Goal: Register for event/course

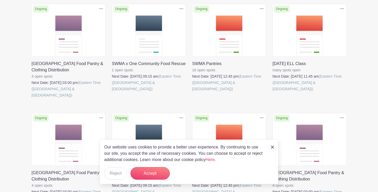
scroll to position [132, 0]
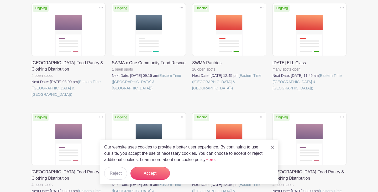
click at [192, 91] on link at bounding box center [192, 91] width 0 height 0
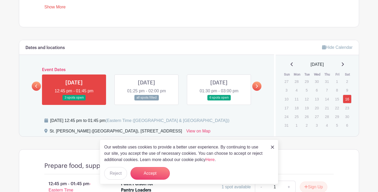
scroll to position [247, 0]
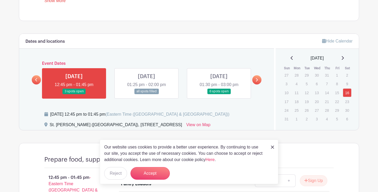
click at [168, 65] on div "[DATE] 12:45 pm - 01:45 pm 3 spots open [DATE] 01:25 pm - 02:00 pm all spots fi…" at bounding box center [146, 81] width 217 height 35
click at [146, 94] on link at bounding box center [146, 94] width 0 height 0
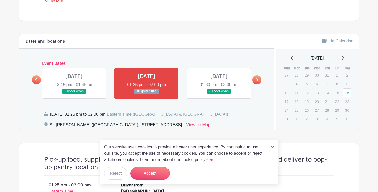
click at [219, 94] on link at bounding box center [219, 94] width 0 height 0
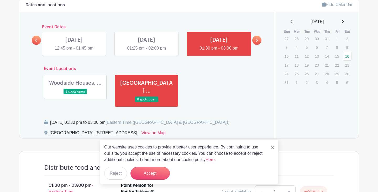
scroll to position [286, 0]
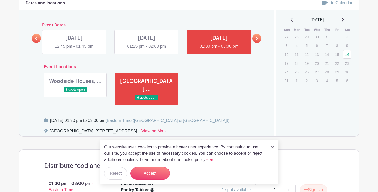
click at [75, 93] on link at bounding box center [75, 93] width 0 height 0
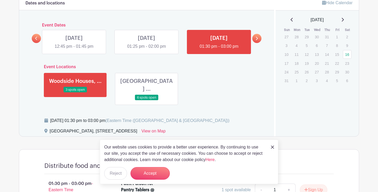
click at [272, 147] on img at bounding box center [272, 147] width 3 height 3
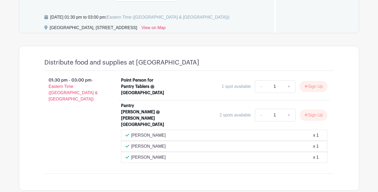
scroll to position [390, 0]
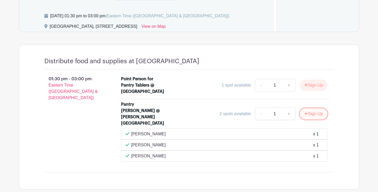
click at [312, 108] on button "Sign Up" at bounding box center [314, 113] width 28 height 11
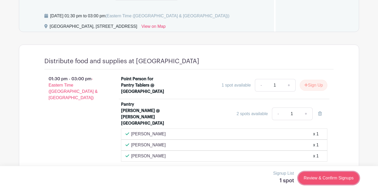
click at [331, 178] on link "Review & Confirm Signups" at bounding box center [328, 178] width 61 height 13
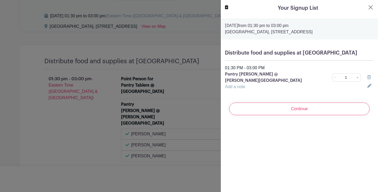
click at [336, 105] on input "Continue" at bounding box center [299, 109] width 140 height 13
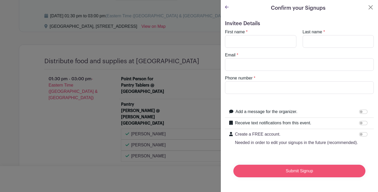
click at [275, 174] on input "Submit Signup" at bounding box center [299, 171] width 132 height 13
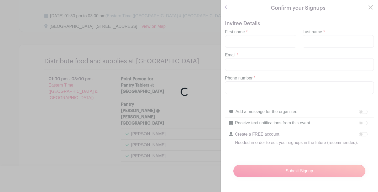
click at [264, 46] on div "Loading..." at bounding box center [189, 96] width 378 height 192
click at [265, 41] on div "Loading..." at bounding box center [189, 96] width 378 height 192
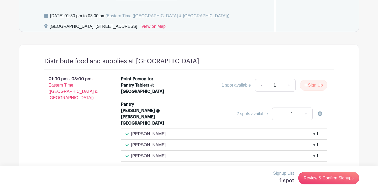
click at [334, 172] on div "Signup List 1 spot Review & Confirm Signups" at bounding box center [189, 178] width 340 height 16
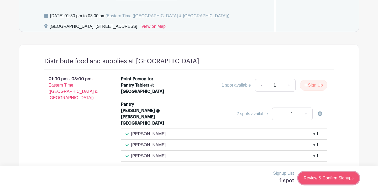
click at [328, 177] on link "Review & Confirm Signups" at bounding box center [328, 178] width 61 height 13
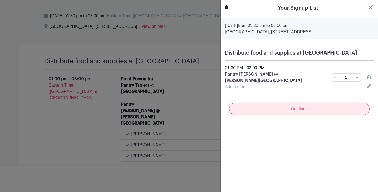
click at [316, 109] on input "Continue" at bounding box center [299, 109] width 140 height 13
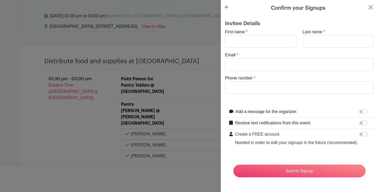
click at [271, 48] on turbo-frame "First name * Last name * Email * Phone number *" at bounding box center [299, 61] width 149 height 65
click at [271, 47] on turbo-frame "First name * Last name * Email * Phone number *" at bounding box center [299, 61] width 149 height 65
click at [271, 47] on input "First name" at bounding box center [260, 41] width 71 height 13
click at [271, 44] on input "First name" at bounding box center [260, 41] width 71 height 13
type input "Luisa"
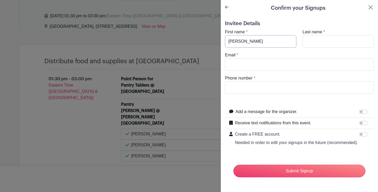
type input "Diaz"
type input "luisa.m.gil5@gmail.com"
type input "3144957331"
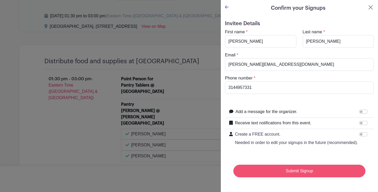
click at [298, 176] on input "Submit Signup" at bounding box center [299, 171] width 132 height 13
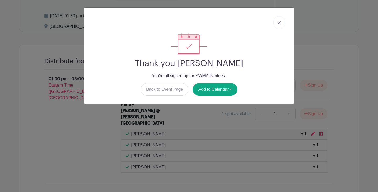
click at [282, 24] on link at bounding box center [279, 22] width 12 height 13
